Goal: Task Accomplishment & Management: Manage account settings

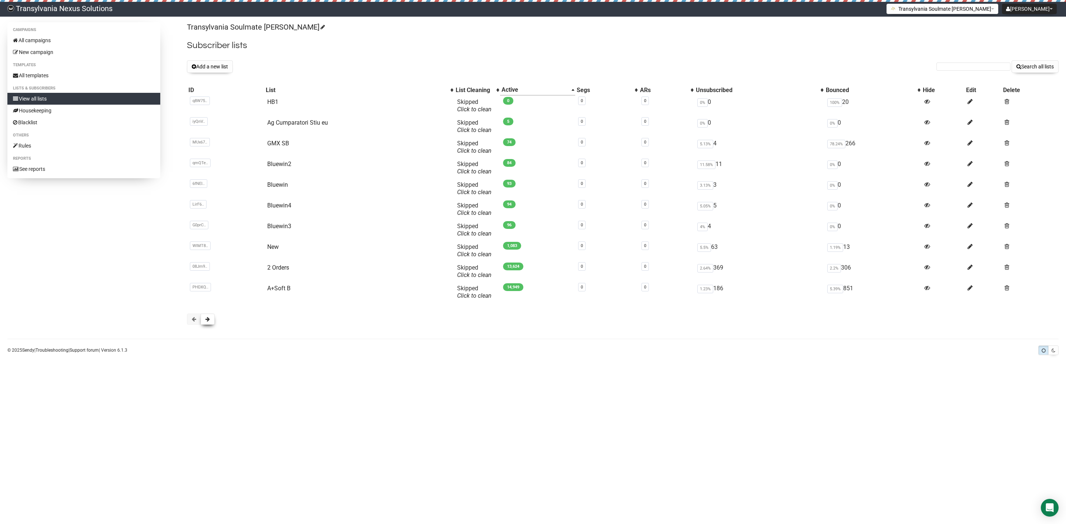
click at [211, 323] on button at bounding box center [208, 319] width 14 height 11
click at [298, 99] on link "Unsub pe Email" at bounding box center [286, 101] width 41 height 7
click at [973, 63] on input "text" at bounding box center [973, 67] width 74 height 8
paste input "Joern.Muether@gmx.net"
type input "Joern.Muether@gmx.net"
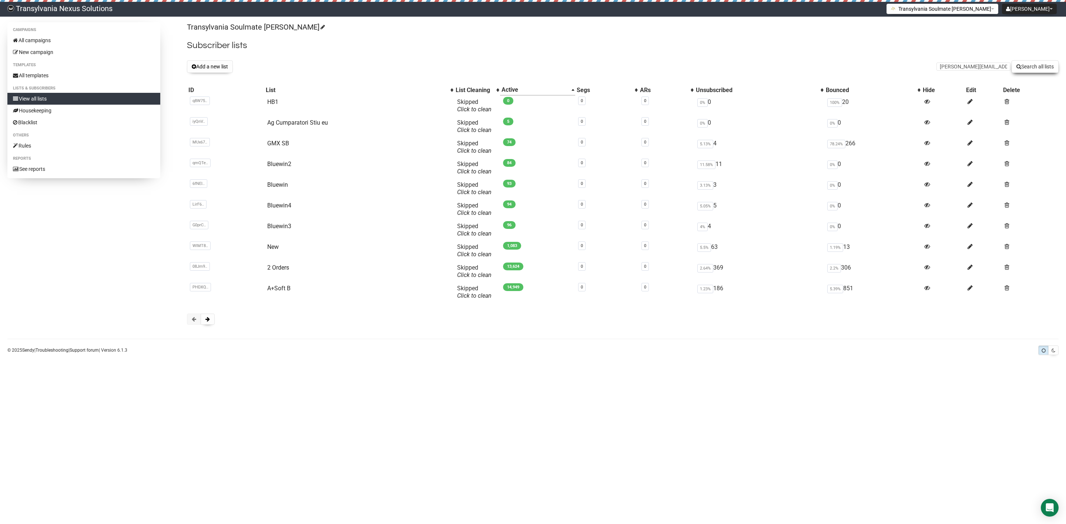
click at [1030, 70] on button "Search all lists" at bounding box center [1034, 66] width 47 height 13
drag, startPoint x: 935, startPoint y: 70, endPoint x: 948, endPoint y: 70, distance: 13.7
click at [936, 70] on input "text" at bounding box center [973, 67] width 74 height 8
paste input "Nicole_Briefkasten@gmx.de"
type input "Nicole_Briefkasten@gmx.de"
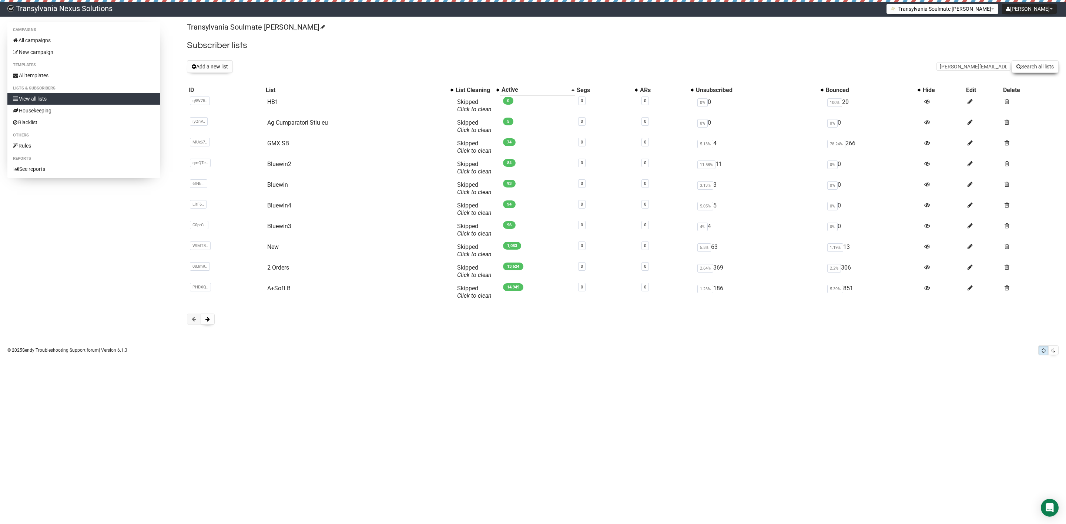
click at [1032, 69] on button "Search all lists" at bounding box center [1034, 66] width 47 height 13
click at [204, 323] on button at bounding box center [208, 319] width 14 height 11
click at [286, 98] on link "Unsub pe Email" at bounding box center [286, 101] width 41 height 7
click at [953, 65] on input "text" at bounding box center [973, 67] width 74 height 8
paste input "Nicole_Briefkasten@gmx.de"
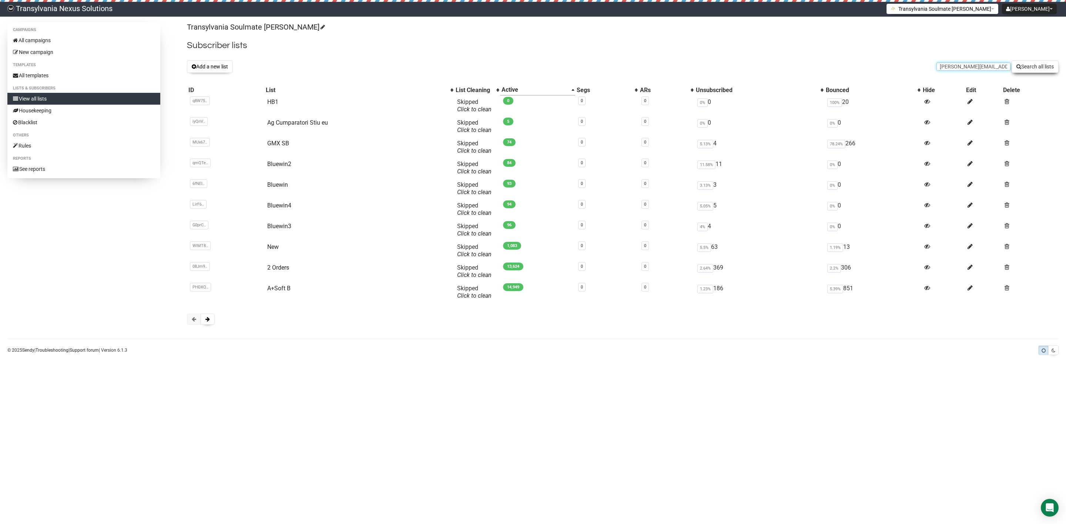
type input "Nicole_Briefkasten@gmx.de"
click at [1021, 68] on button "Search all lists" at bounding box center [1034, 66] width 47 height 13
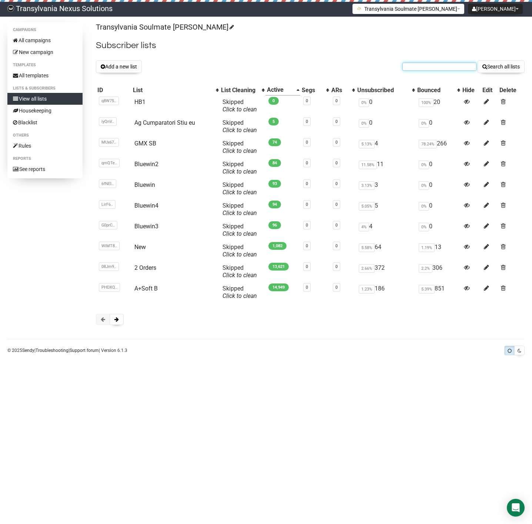
click at [424, 68] on input "text" at bounding box center [439, 67] width 74 height 8
drag, startPoint x: 424, startPoint y: 68, endPoint x: 432, endPoint y: 68, distance: 7.8
paste input "[PERSON_NAME][EMAIL_ADDRESS][PERSON_NAME][DOMAIN_NAME]"
type input "[PERSON_NAME][EMAIL_ADDRESS][PERSON_NAME][DOMAIN_NAME]"
click at [512, 65] on button "Search all lists" at bounding box center [500, 66] width 47 height 13
